Goal: Information Seeking & Learning: Learn about a topic

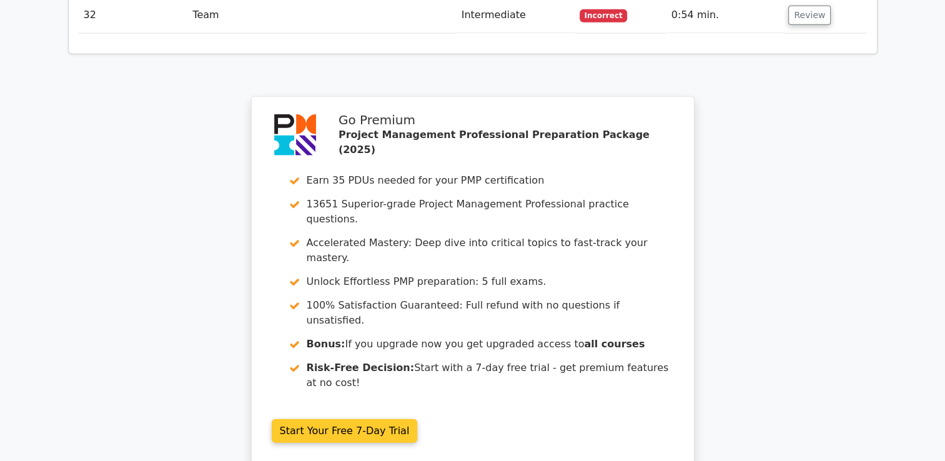
scroll to position [3262, 0]
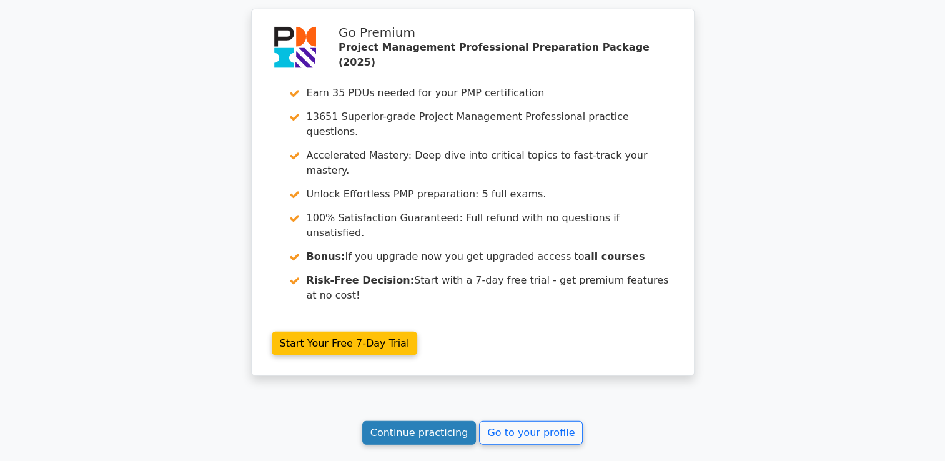
click at [417, 421] on link "Continue practicing" at bounding box center [419, 433] width 114 height 24
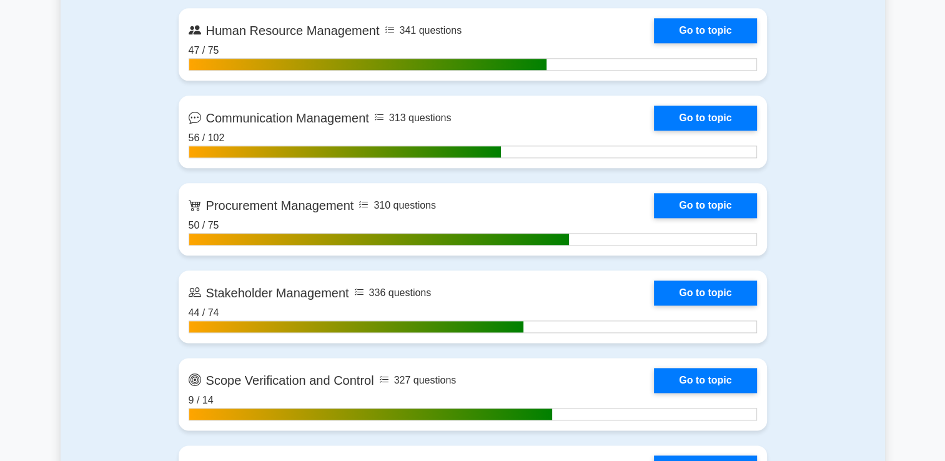
scroll to position [1499, 0]
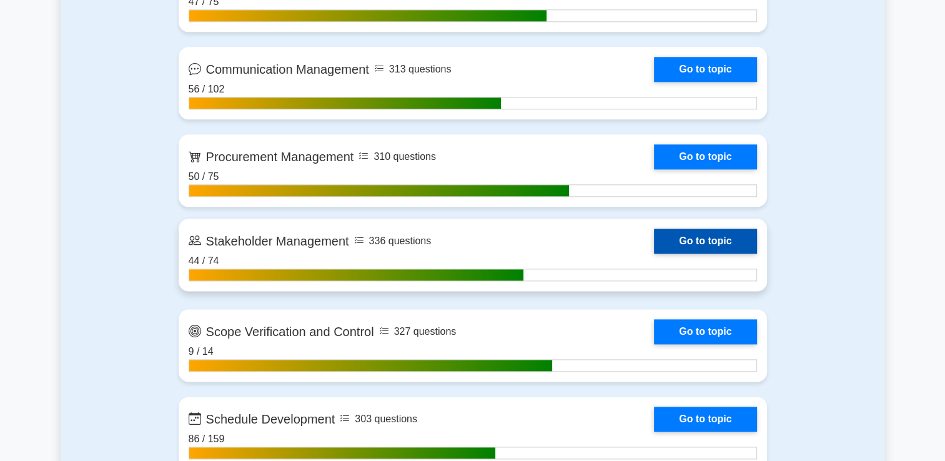
click at [692, 242] on link "Go to topic" at bounding box center [705, 241] width 102 height 25
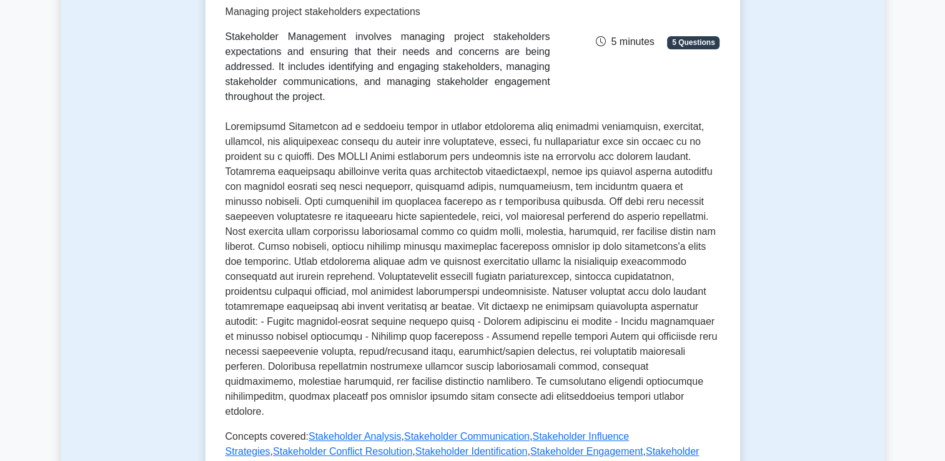
scroll to position [375, 0]
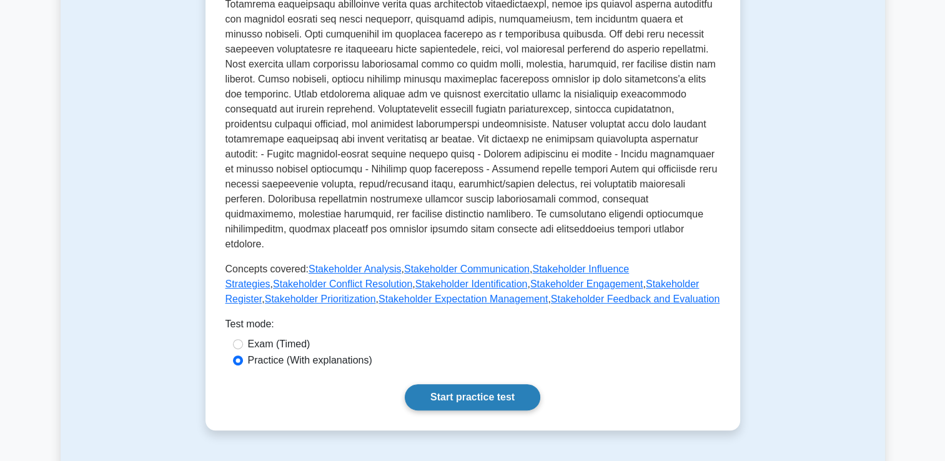
click at [455, 384] on link "Start practice test" at bounding box center [473, 397] width 136 height 26
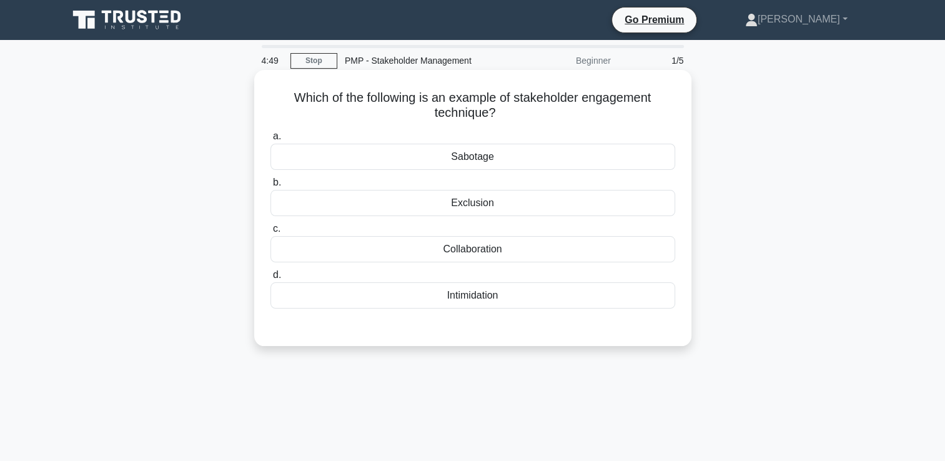
click at [525, 255] on div "Collaboration" at bounding box center [473, 249] width 405 height 26
click at [271, 233] on input "c. Collaboration" at bounding box center [271, 229] width 0 height 8
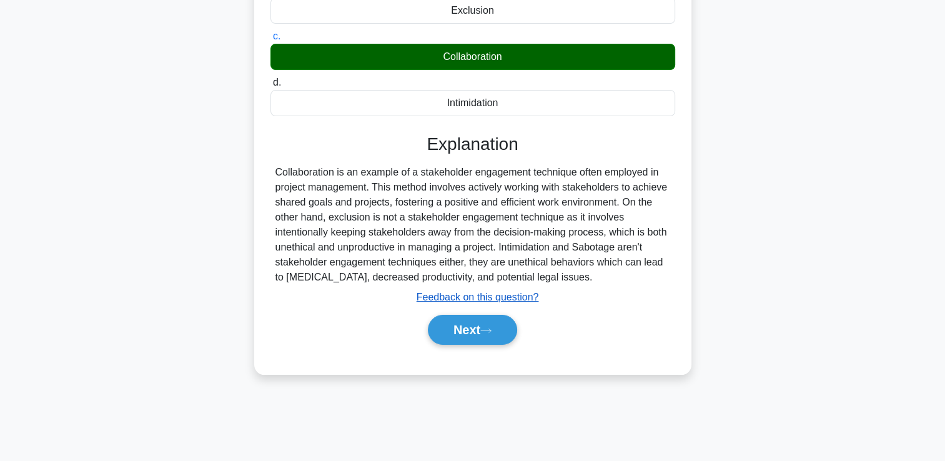
scroll to position [214, 0]
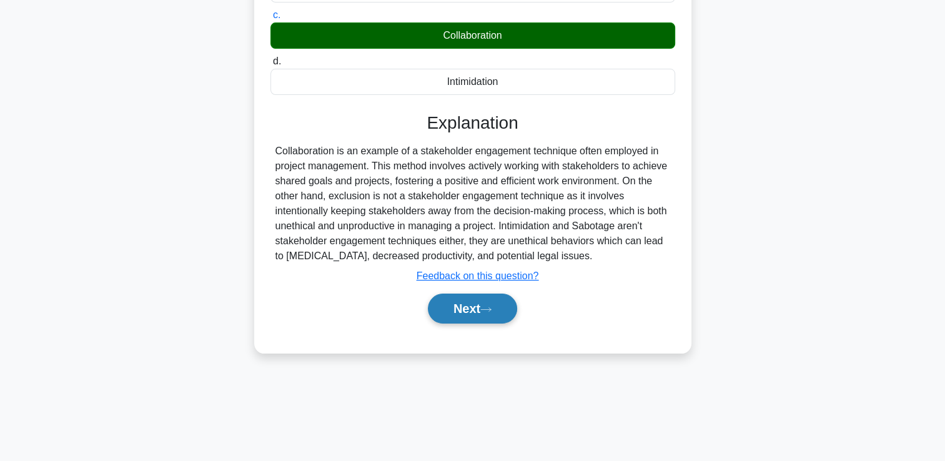
click at [492, 314] on button "Next" at bounding box center [472, 309] width 89 height 30
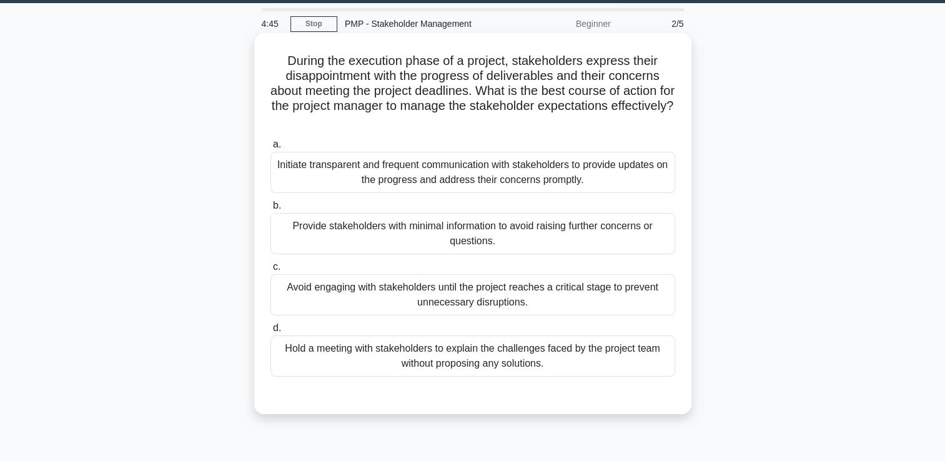
scroll to position [0, 0]
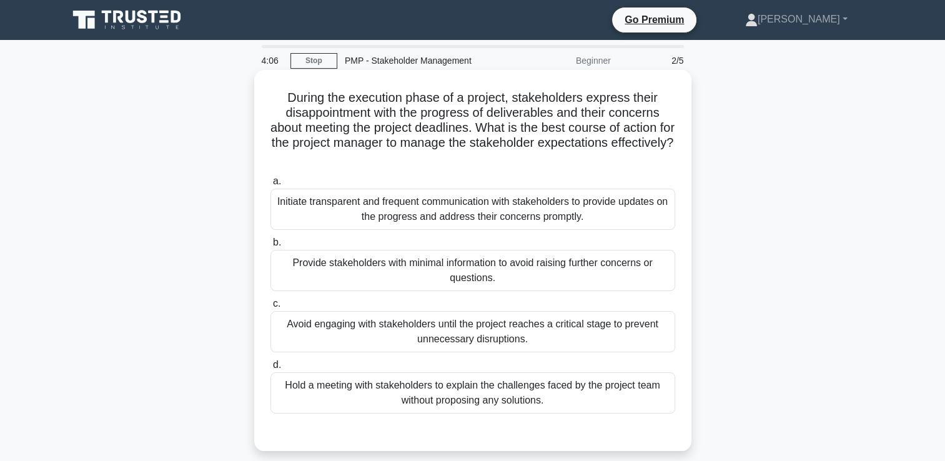
click at [631, 202] on div "Initiate transparent and frequent communication with stakeholders to provide up…" at bounding box center [473, 209] width 405 height 41
click at [271, 186] on input "a. Initiate transparent and frequent communication with stakeholders to provide…" at bounding box center [271, 181] width 0 height 8
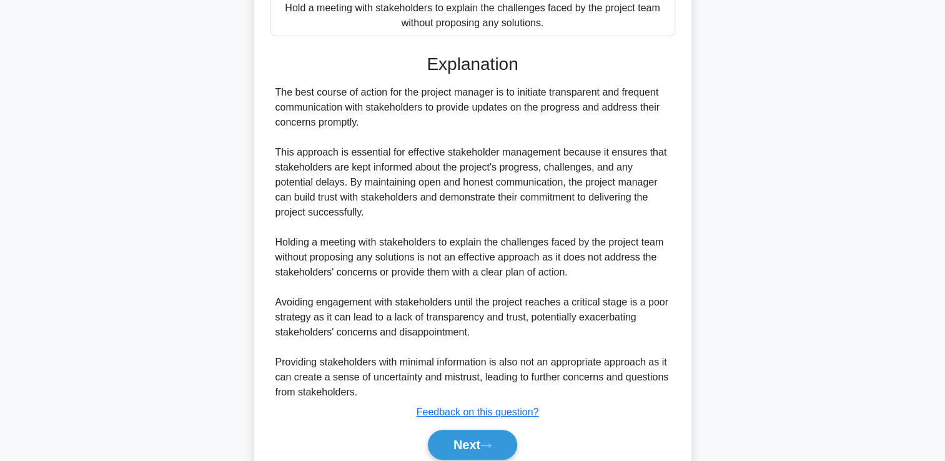
scroll to position [428, 0]
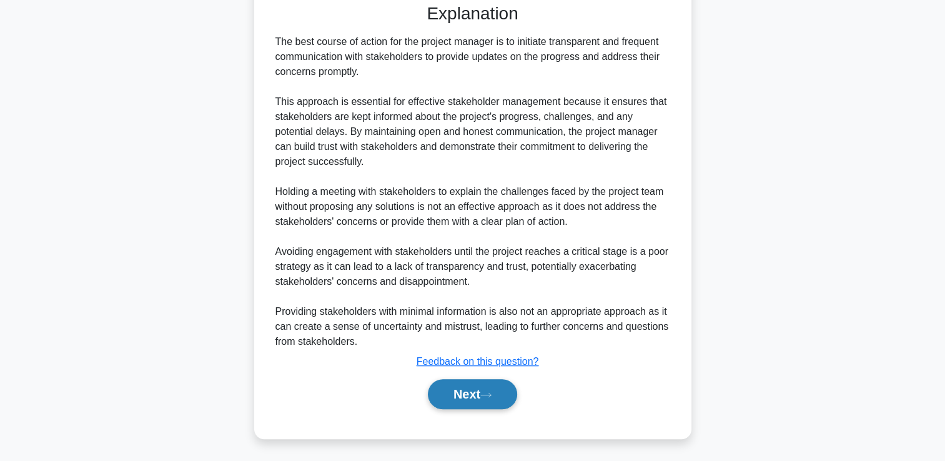
click at [482, 387] on button "Next" at bounding box center [472, 394] width 89 height 30
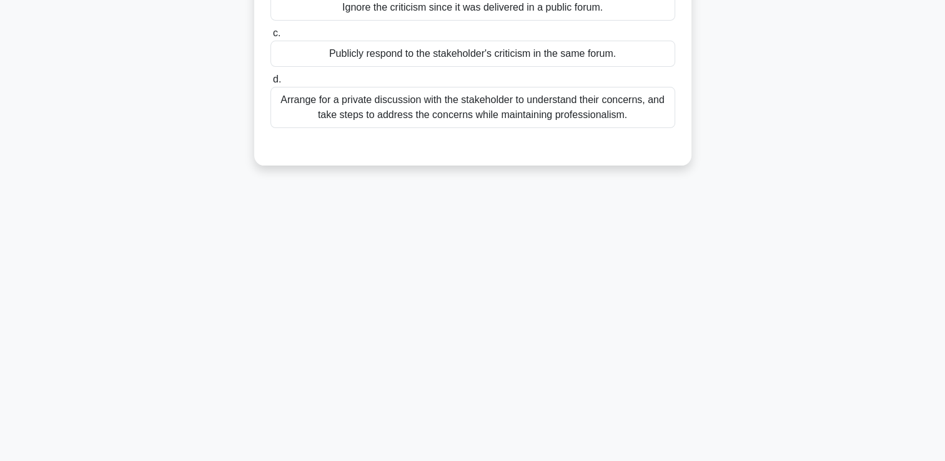
scroll to position [0, 0]
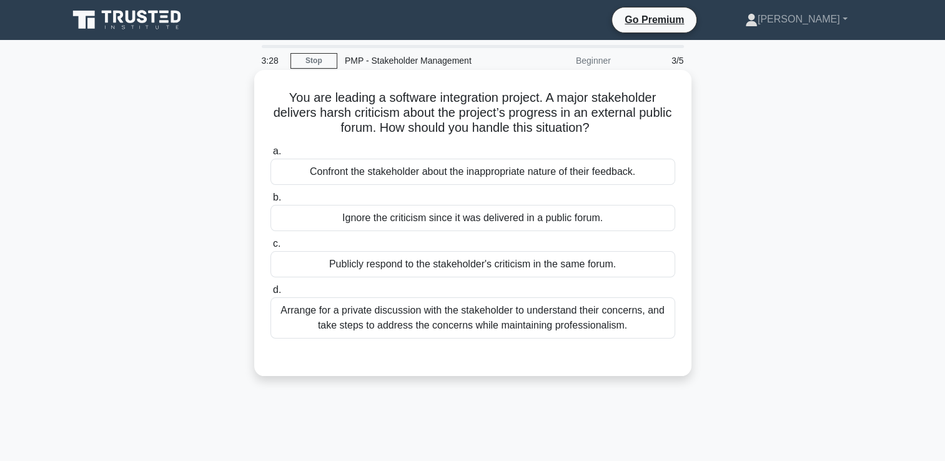
click at [643, 328] on div "Arrange for a private discussion with the stakeholder to understand their conce…" at bounding box center [473, 317] width 405 height 41
click at [271, 294] on input "d. Arrange for a private discussion with the stakeholder to understand their co…" at bounding box center [271, 290] width 0 height 8
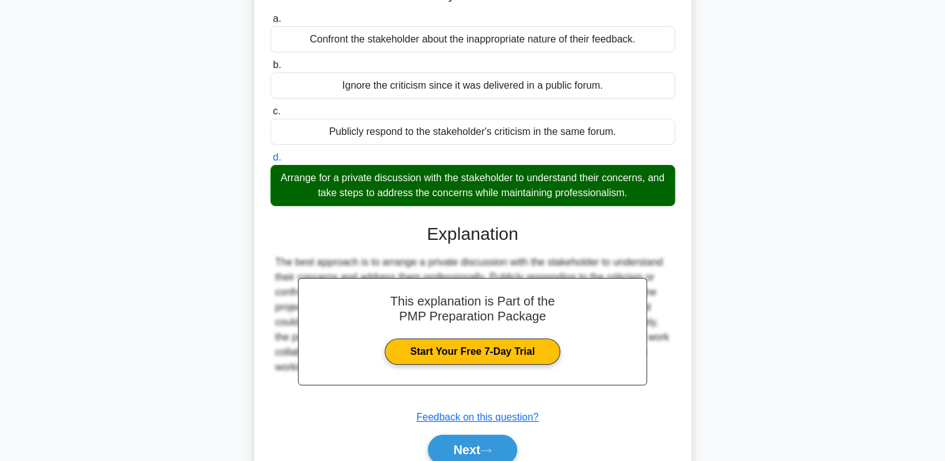
scroll to position [214, 0]
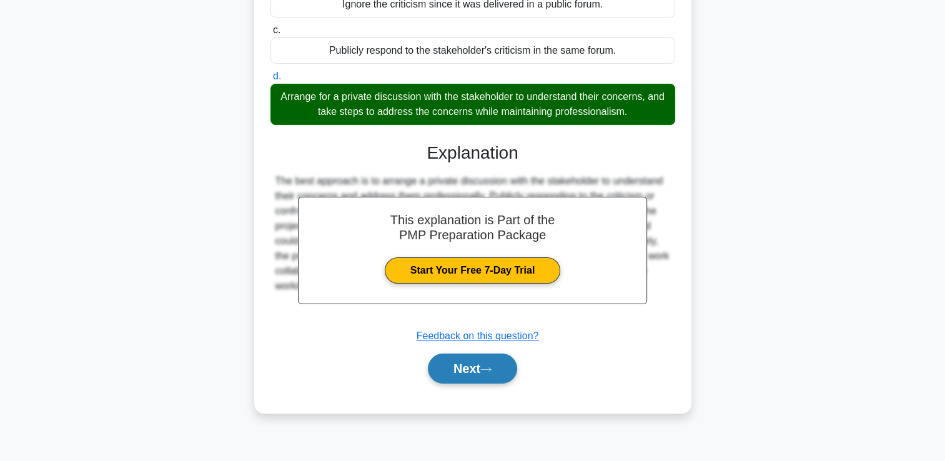
click at [510, 374] on button "Next" at bounding box center [472, 369] width 89 height 30
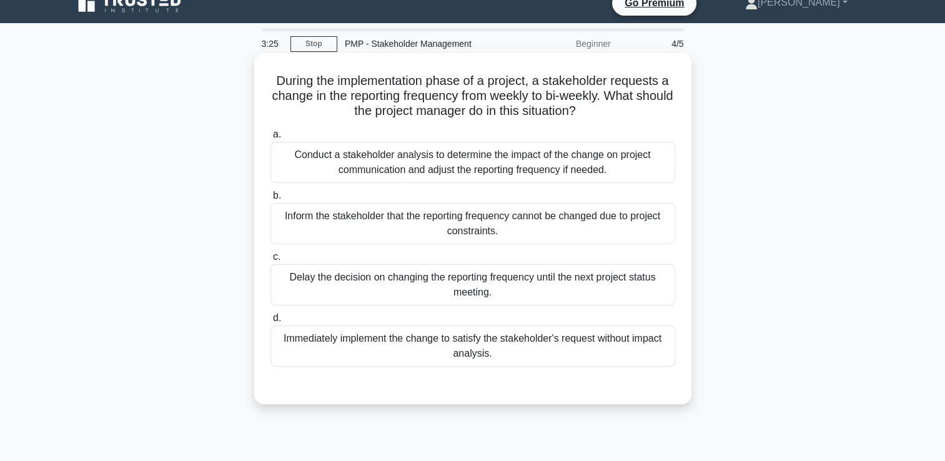
scroll to position [0, 0]
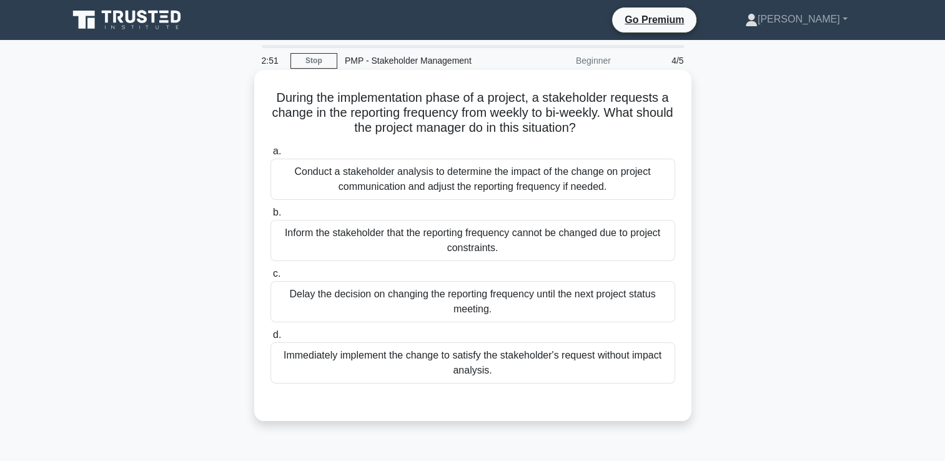
click at [610, 187] on div "Conduct a stakeholder analysis to determine the impact of the change on project…" at bounding box center [473, 179] width 405 height 41
click at [271, 156] on input "a. Conduct a stakeholder analysis to determine the impact of the change on proj…" at bounding box center [271, 151] width 0 height 8
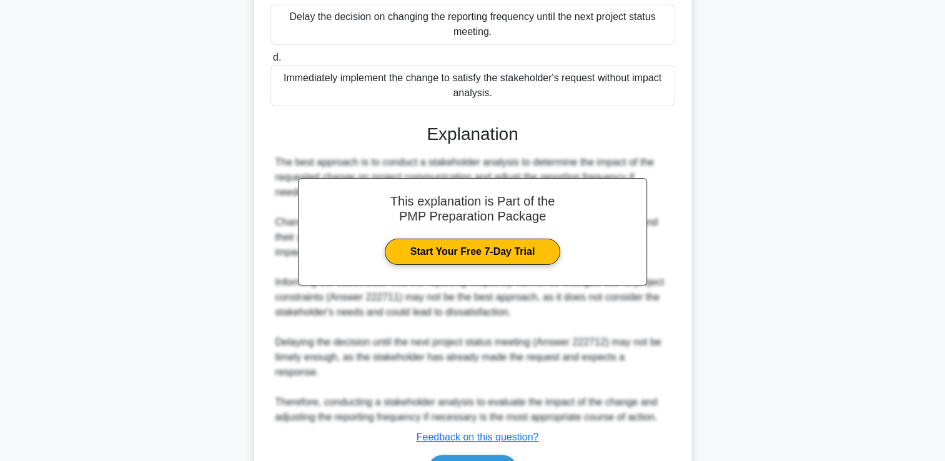
scroll to position [276, 0]
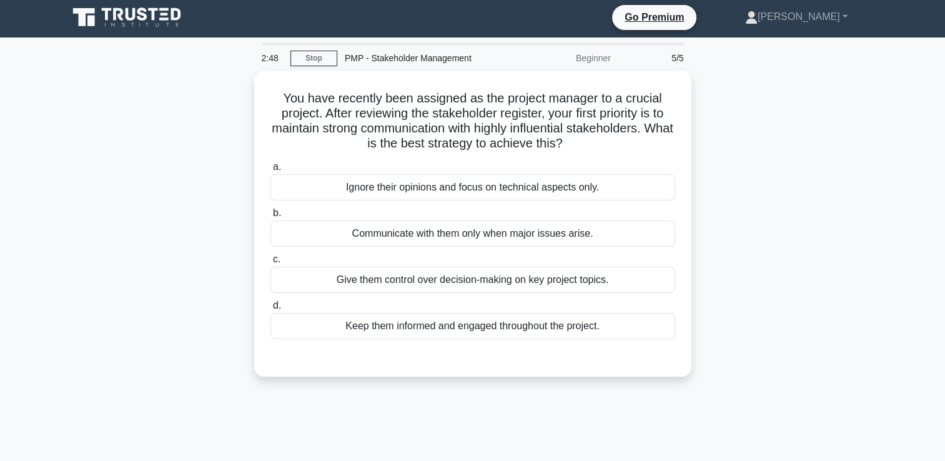
scroll to position [0, 0]
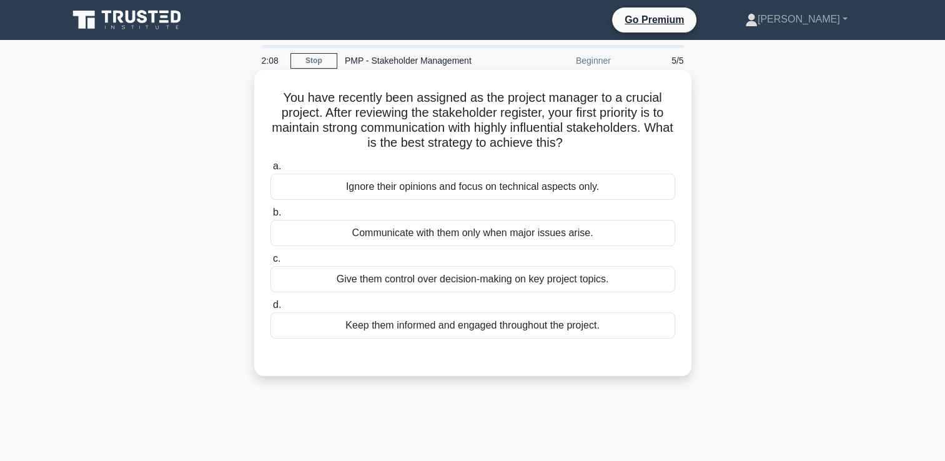
click at [525, 282] on div "Give them control over decision-making on key project topics." at bounding box center [473, 279] width 405 height 26
click at [271, 263] on input "c. Give them control over decision-making on key project topics." at bounding box center [271, 259] width 0 height 8
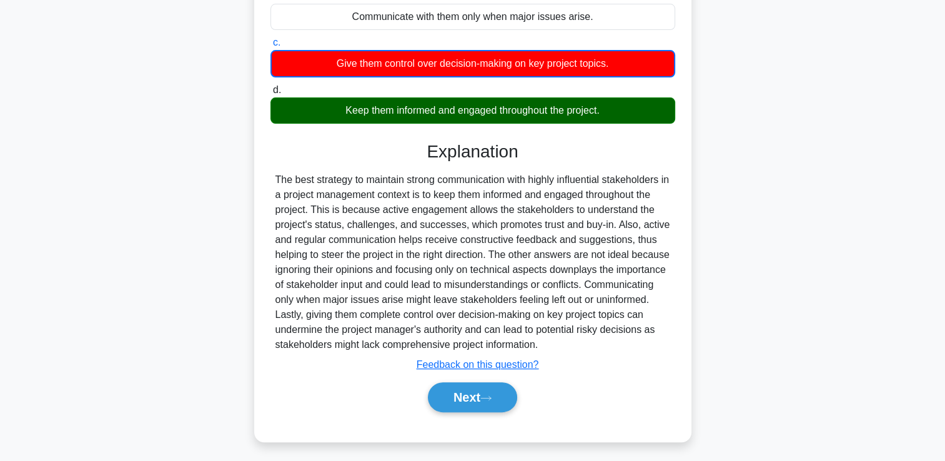
scroll to position [219, 0]
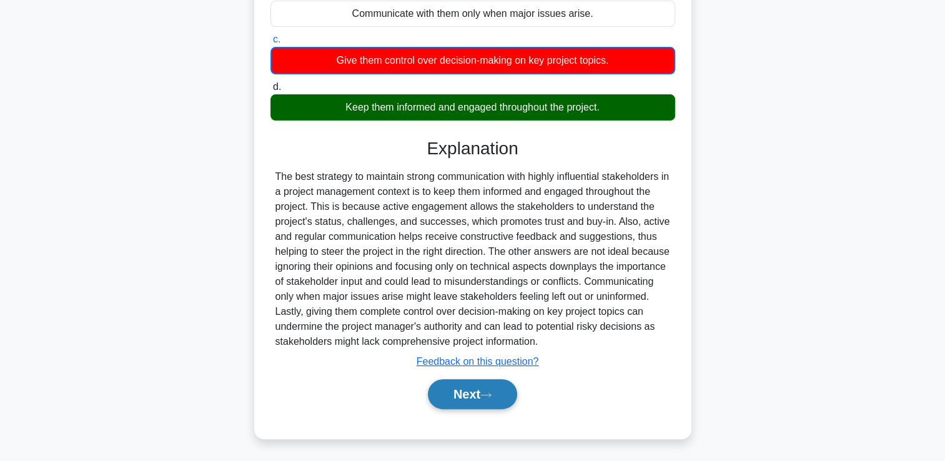
click at [474, 390] on button "Next" at bounding box center [472, 394] width 89 height 30
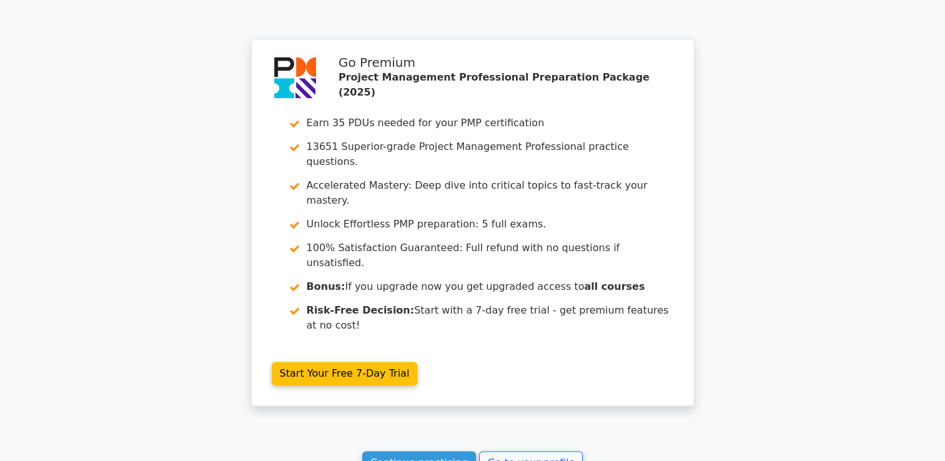
scroll to position [1775, 0]
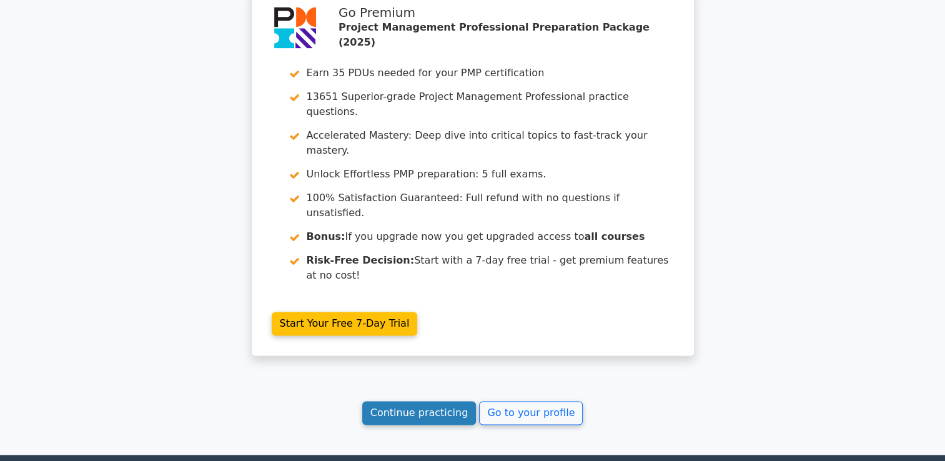
click at [415, 401] on link "Continue practicing" at bounding box center [419, 413] width 114 height 24
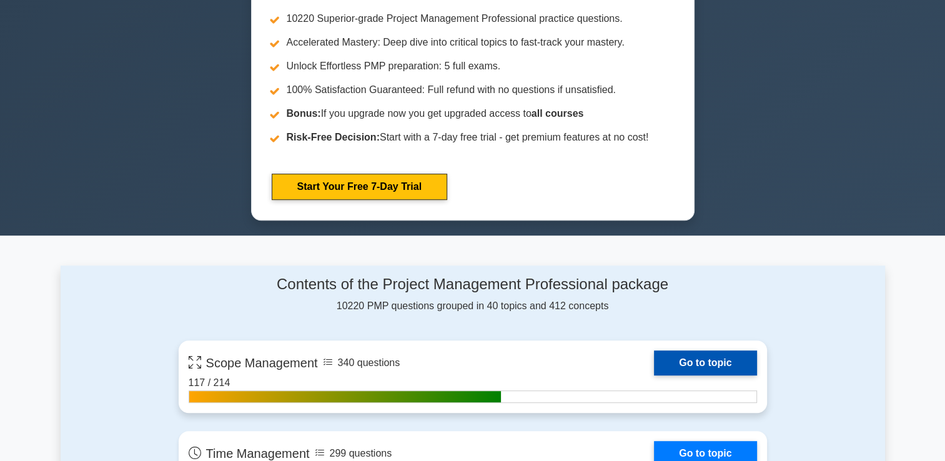
scroll to position [687, 0]
